Goal: Navigation & Orientation: Understand site structure

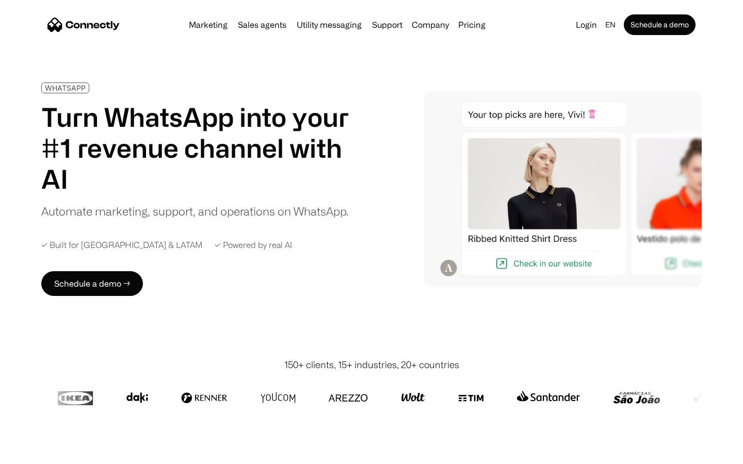
scroll to position [3352, 0]
